Goal: Navigation & Orientation: Find specific page/section

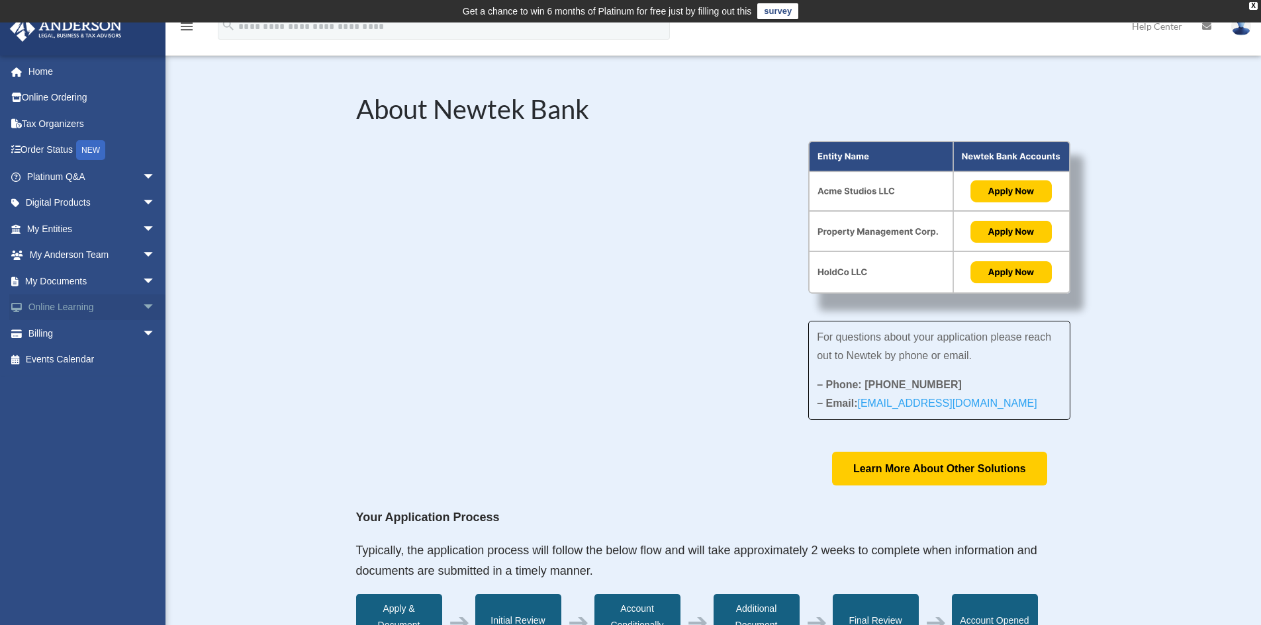
click at [142, 312] on span "arrow_drop_down" at bounding box center [155, 307] width 26 height 27
drag, startPoint x: 95, startPoint y: 384, endPoint x: 104, endPoint y: 379, distance: 10.5
click at [95, 385] on link "Resources" at bounding box center [97, 386] width 157 height 26
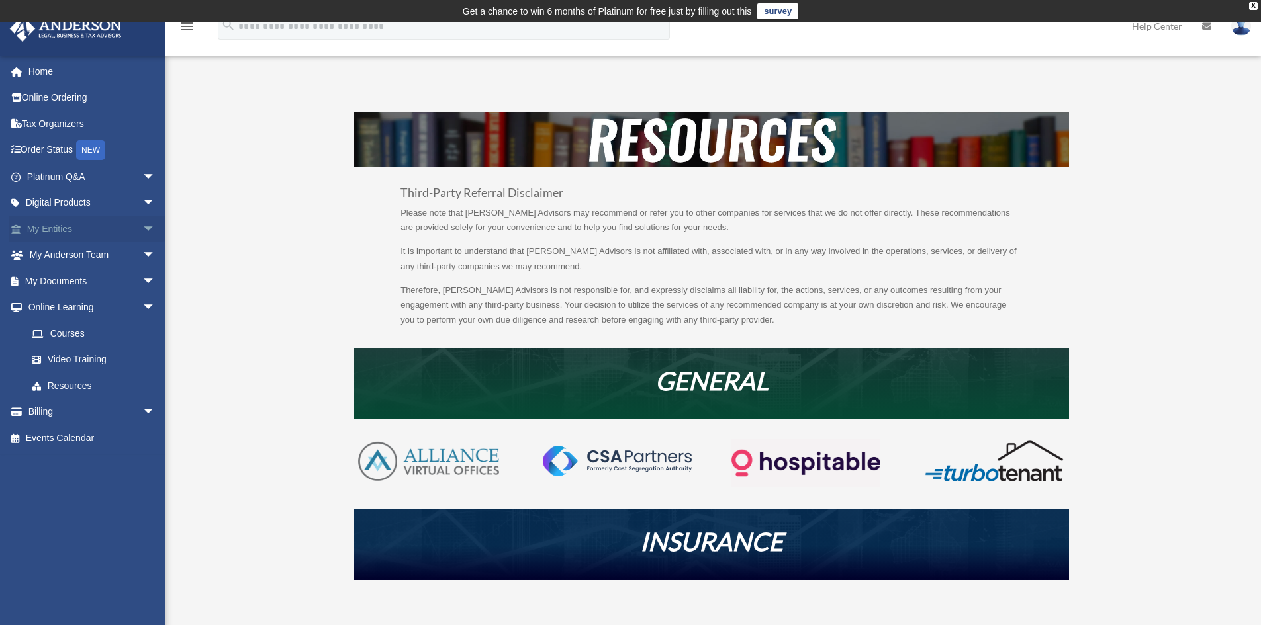
click at [142, 235] on span "arrow_drop_down" at bounding box center [155, 229] width 26 height 27
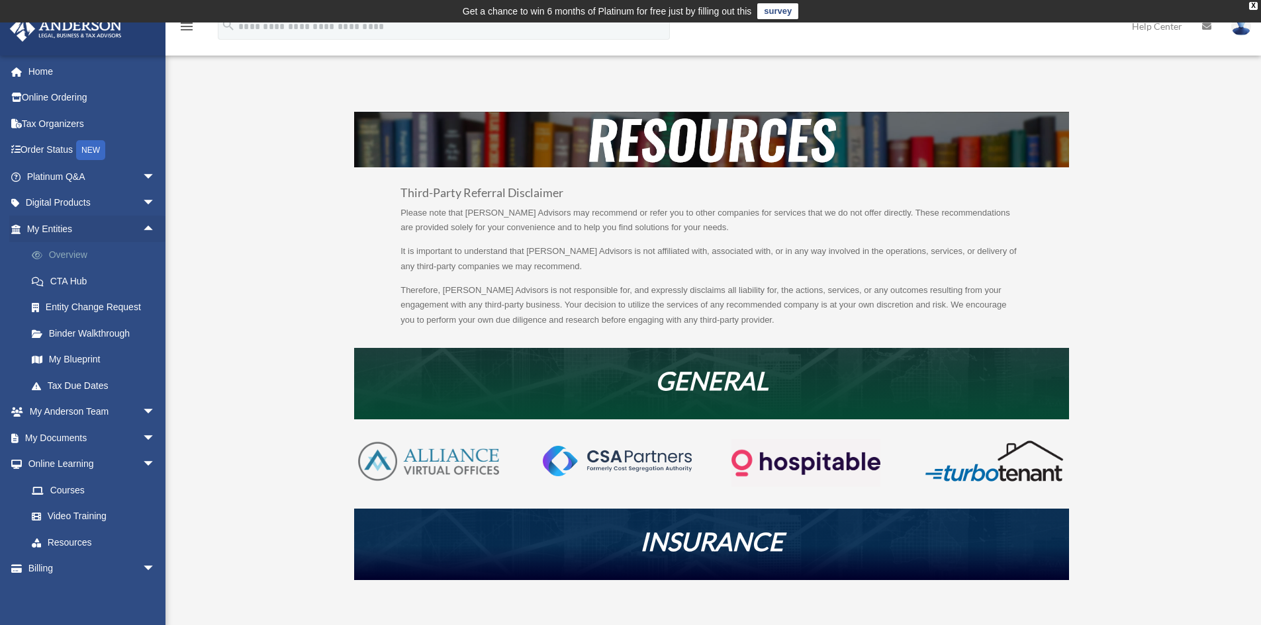
click at [110, 254] on link "Overview" at bounding box center [97, 255] width 157 height 26
